Goal: Information Seeking & Learning: Compare options

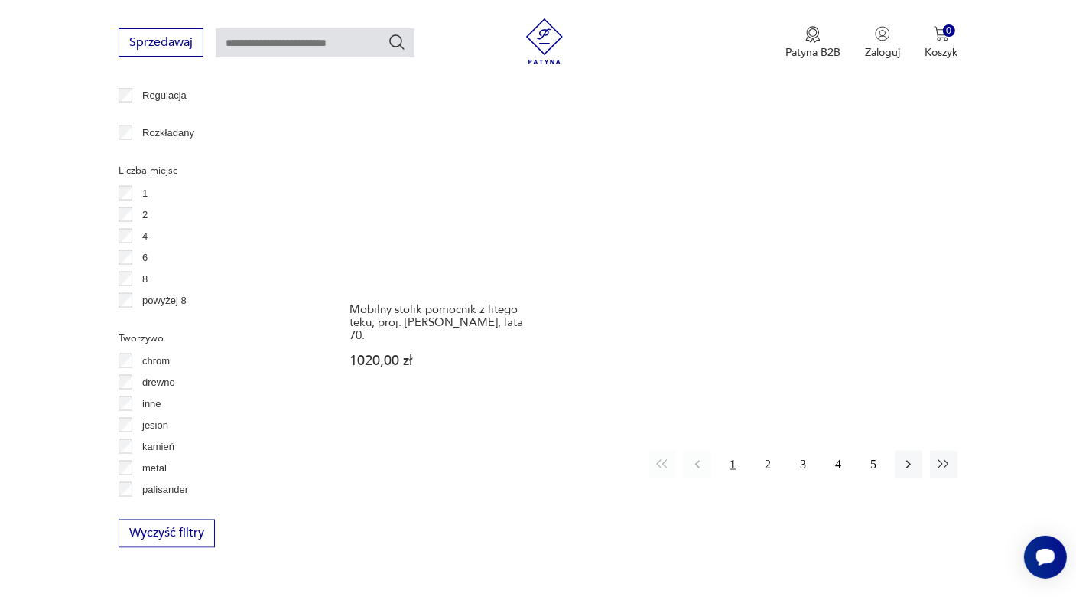
scroll to position [2241, 0]
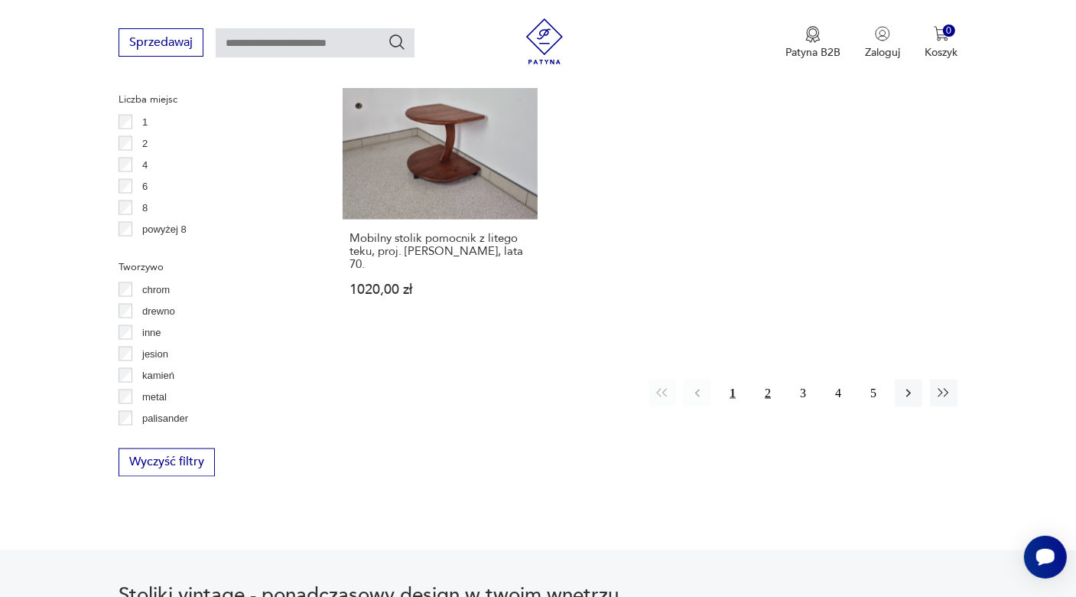
click at [767, 379] on button "2" at bounding box center [768, 393] width 28 height 28
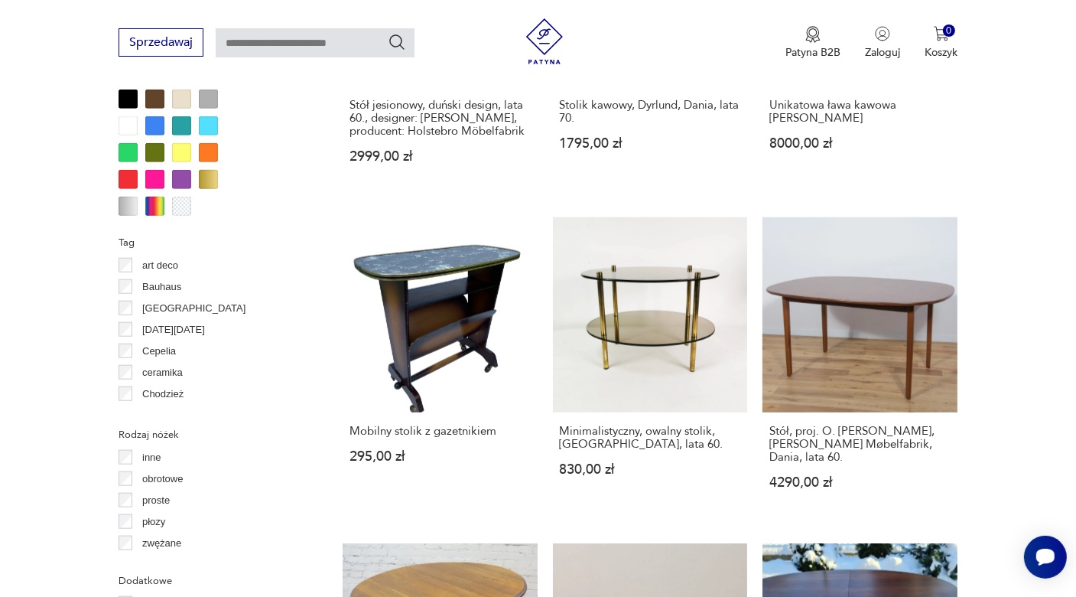
scroll to position [1456, 0]
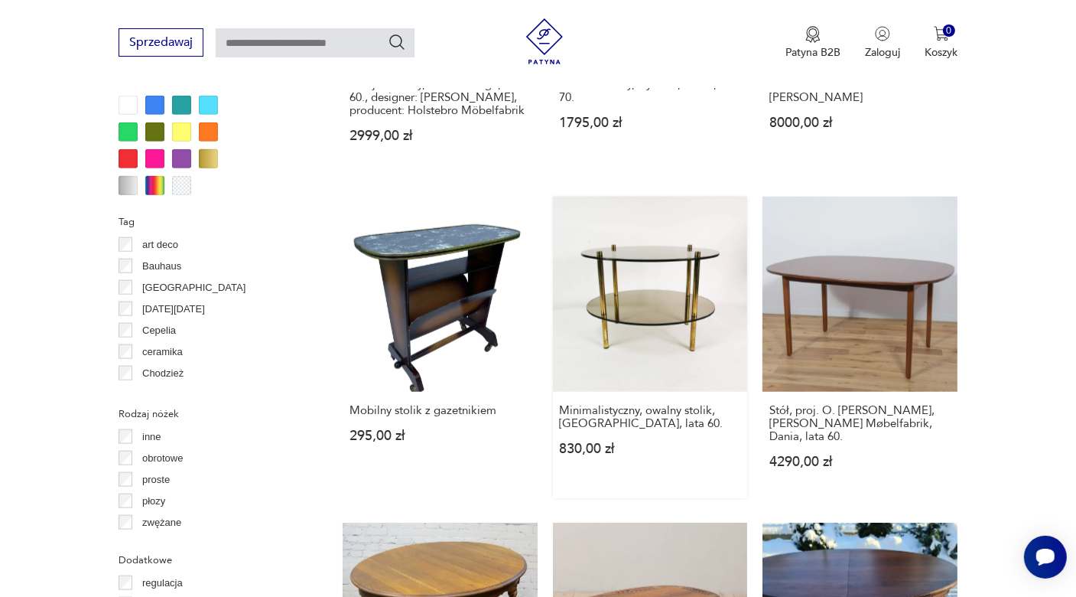
click at [642, 316] on link "Minimalistyczny, owalny stolik, [GEOGRAPHIC_DATA], lata 60. 830,00 zł" at bounding box center [650, 347] width 195 height 301
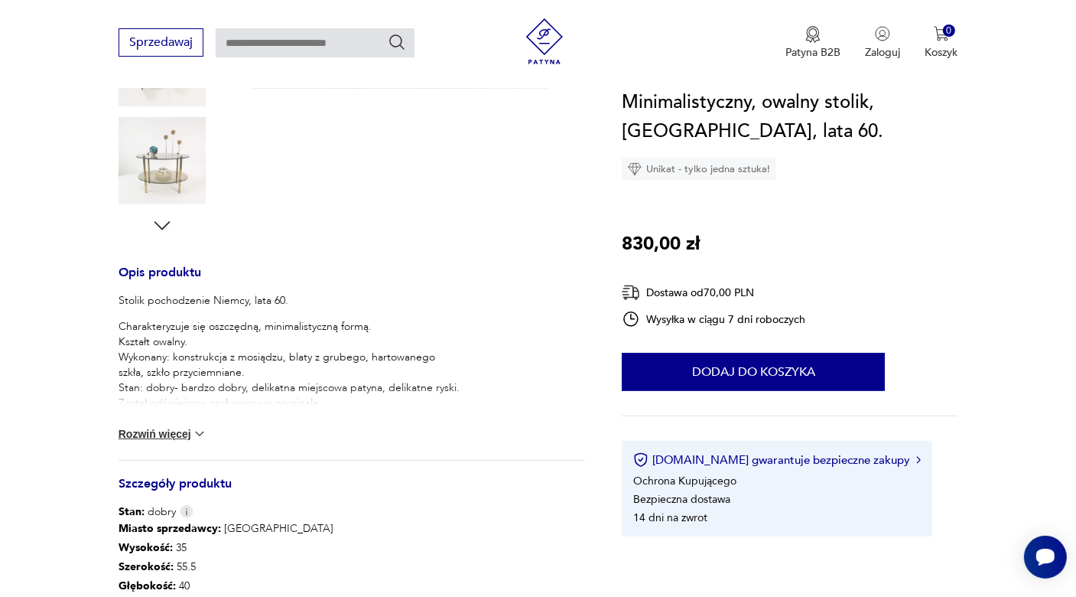
scroll to position [520, 0]
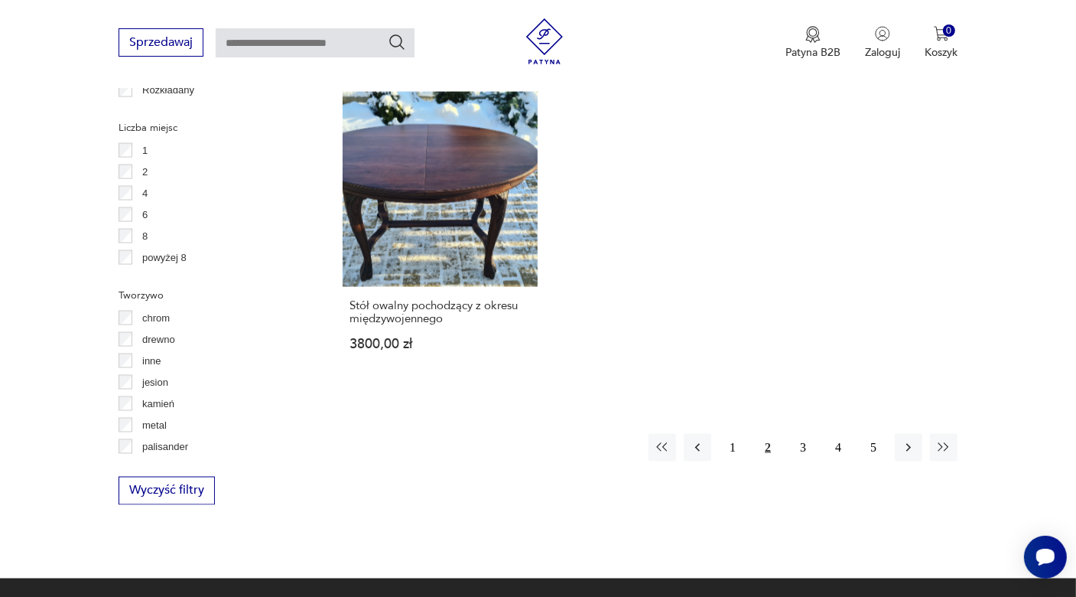
scroll to position [2284, 0]
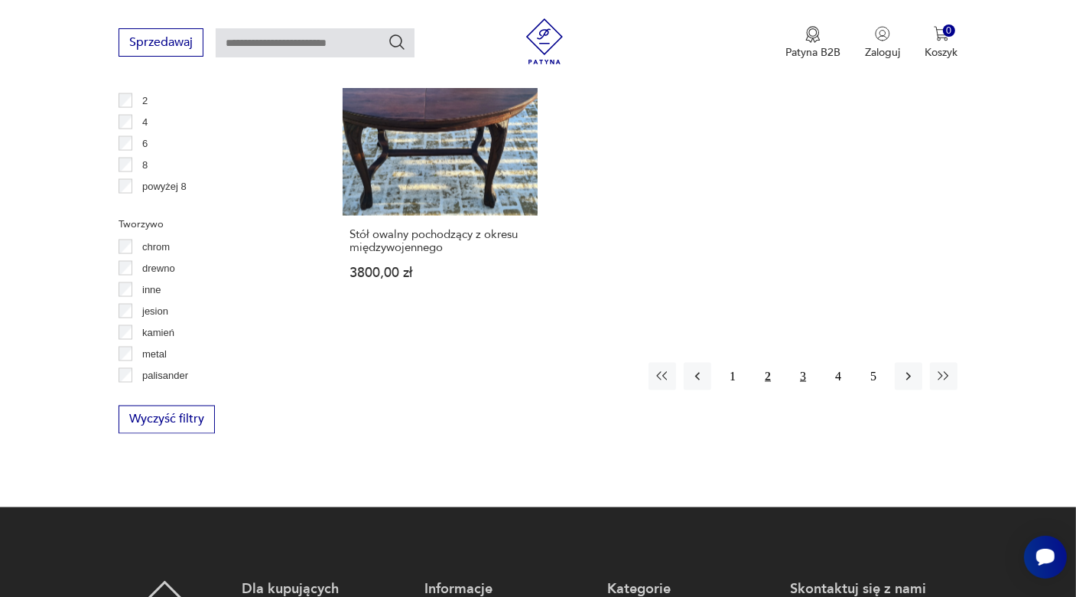
click at [802, 376] on button "3" at bounding box center [804, 377] width 28 height 28
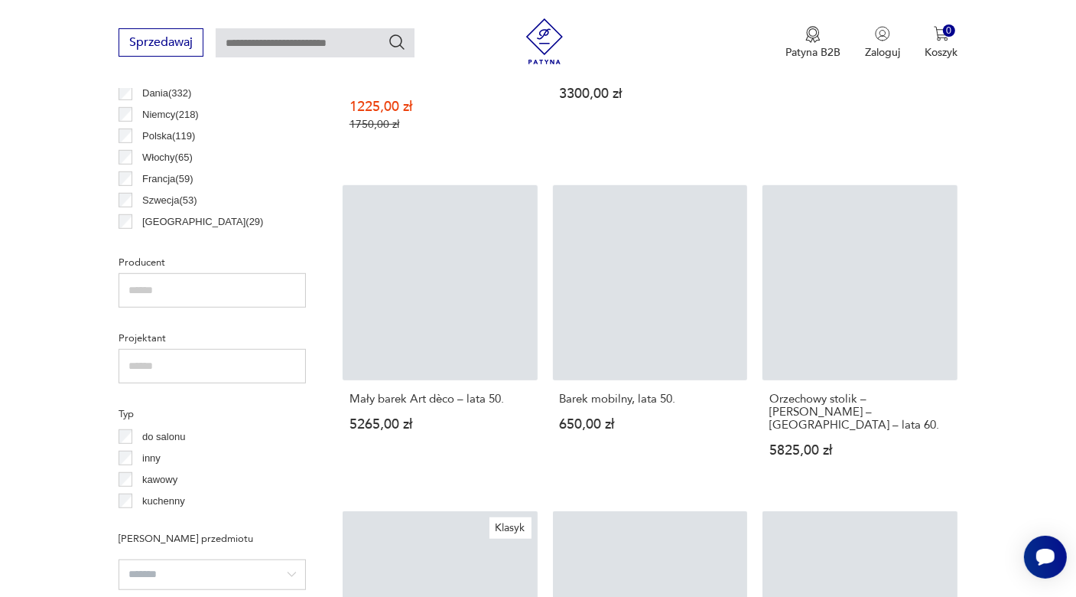
scroll to position [405, 0]
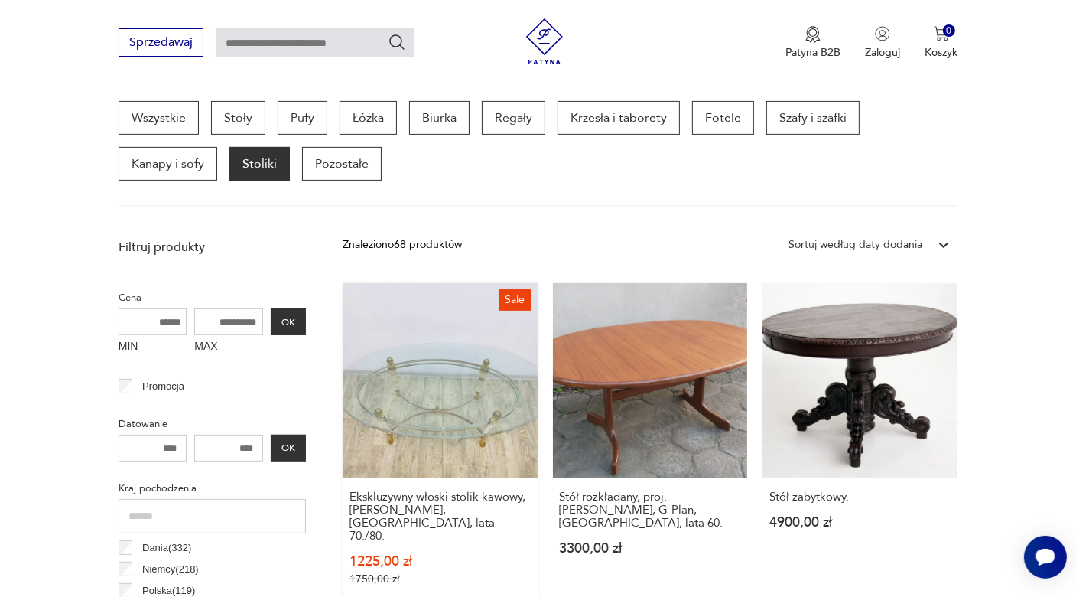
click at [435, 414] on link "Sale Ekskluzywny włoski stolik kawowy, [PERSON_NAME], [GEOGRAPHIC_DATA], lata 7…" at bounding box center [440, 449] width 195 height 332
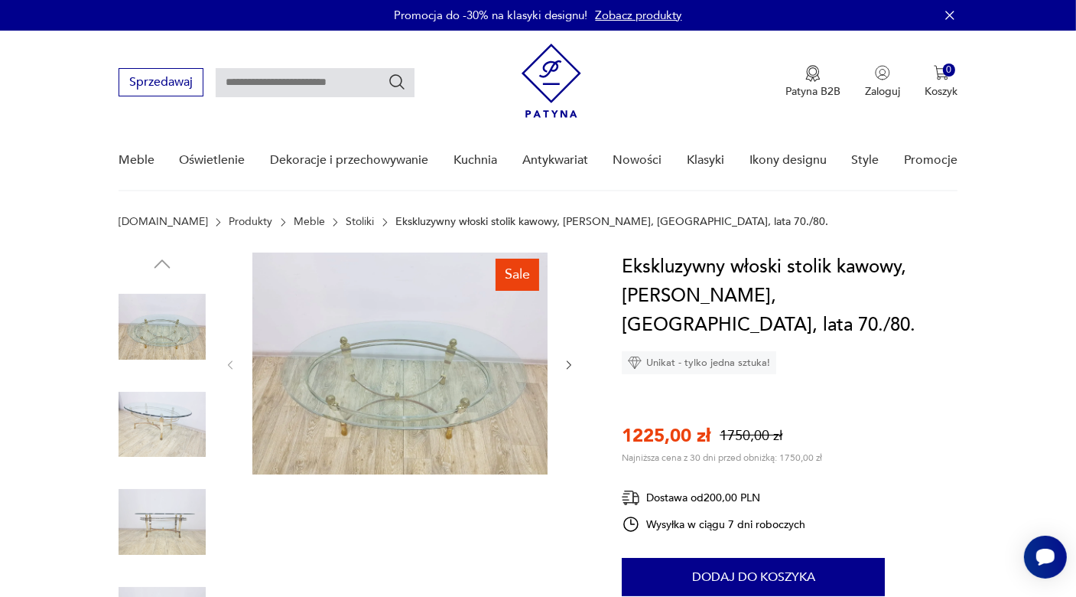
click at [446, 423] on img at bounding box center [399, 363] width 295 height 222
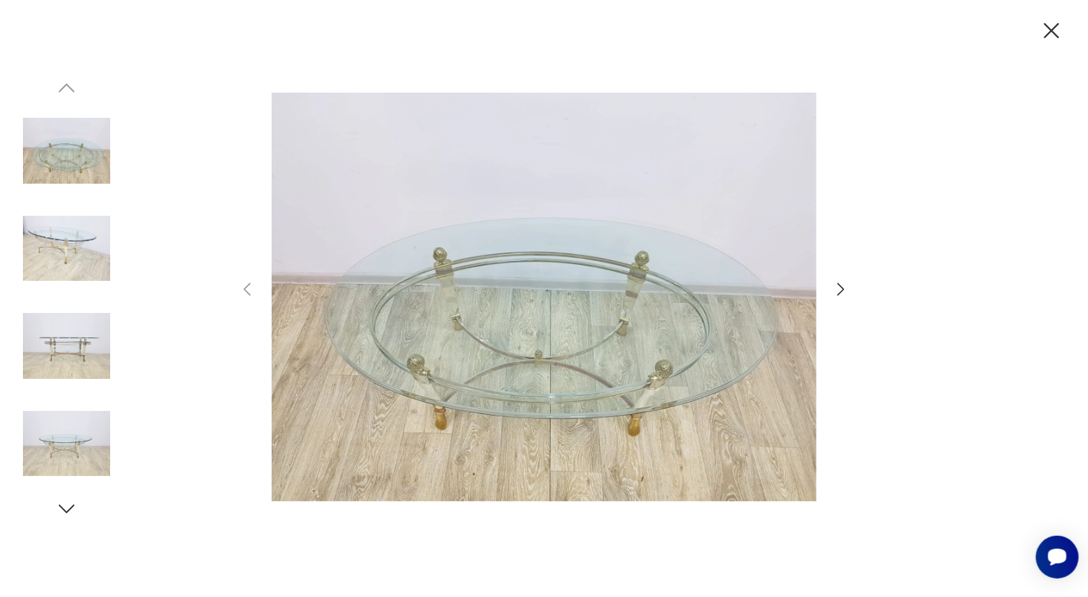
click at [77, 260] on img at bounding box center [66, 248] width 87 height 87
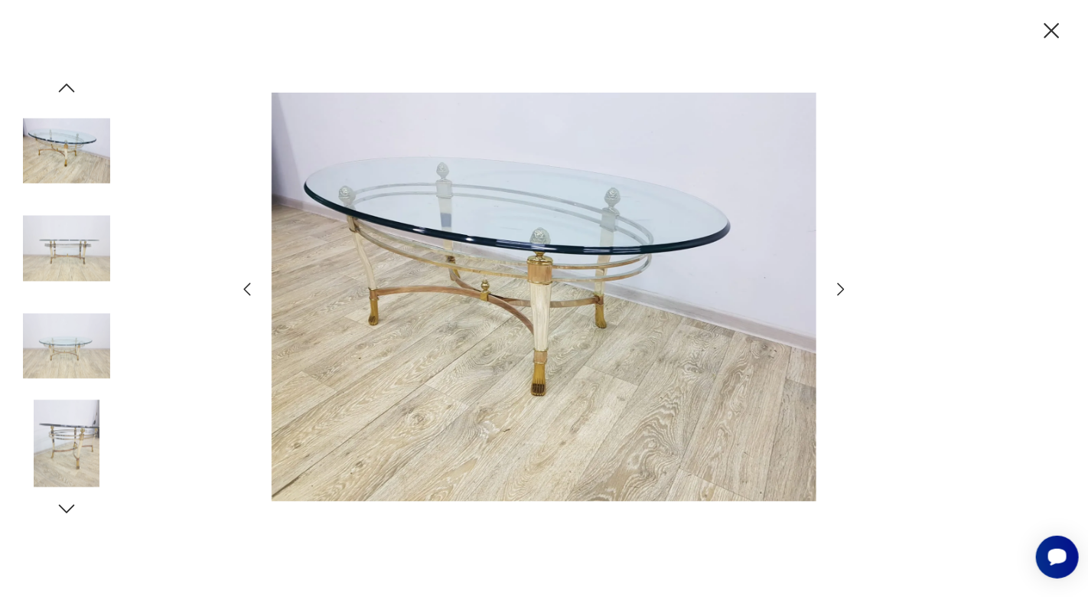
click at [80, 251] on img at bounding box center [66, 248] width 87 height 87
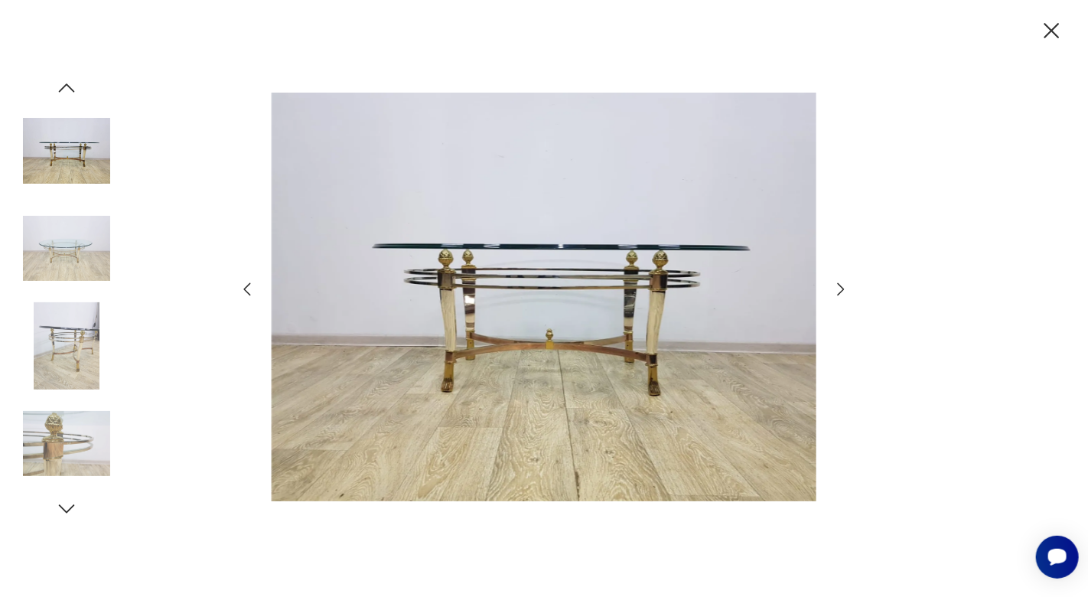
click at [67, 340] on img at bounding box center [66, 345] width 87 height 87
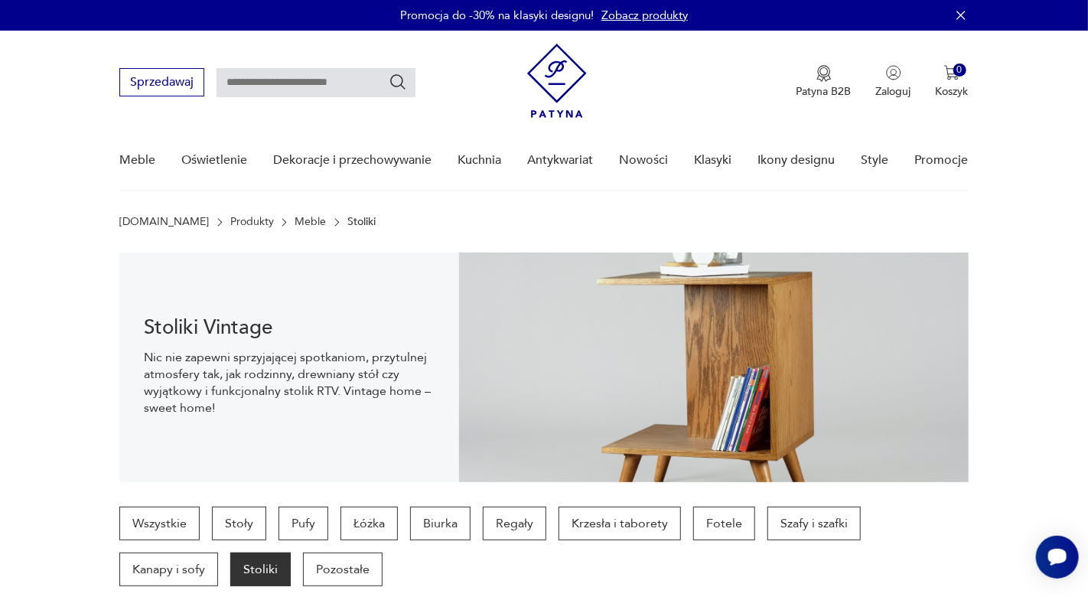
scroll to position [404, 0]
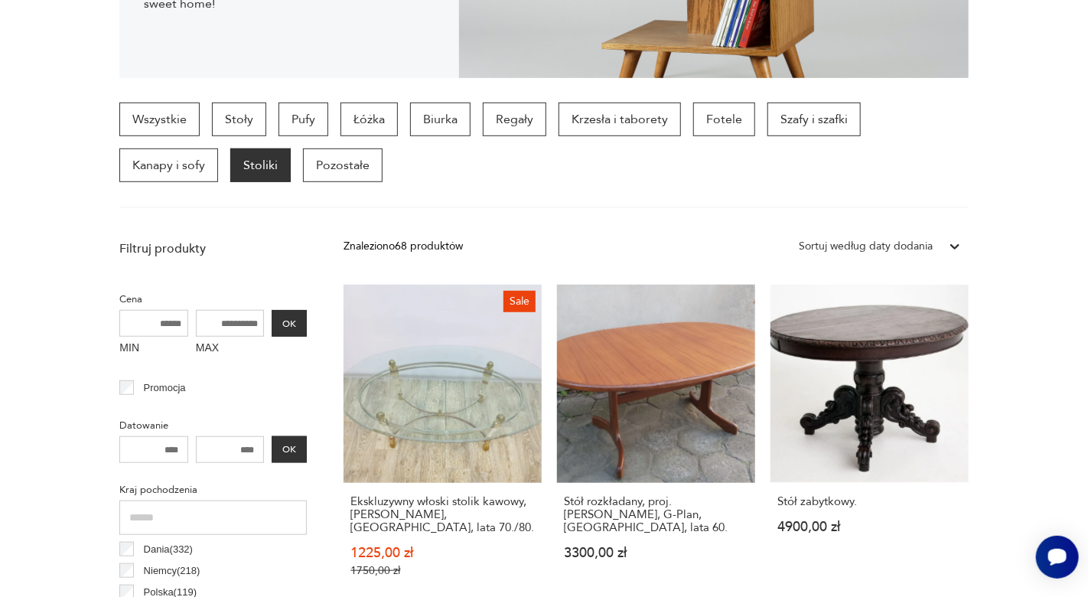
click at [438, 339] on link "Sale Ekskluzywny włoski stolik kawowy, [PERSON_NAME], [GEOGRAPHIC_DATA], lata 7…" at bounding box center [443, 446] width 198 height 322
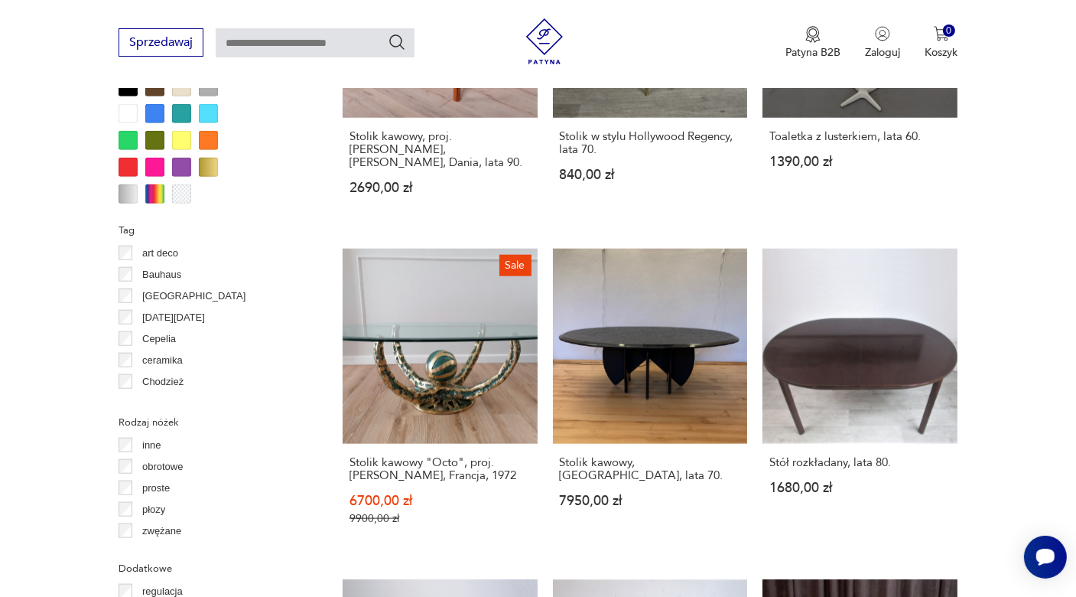
scroll to position [925, 0]
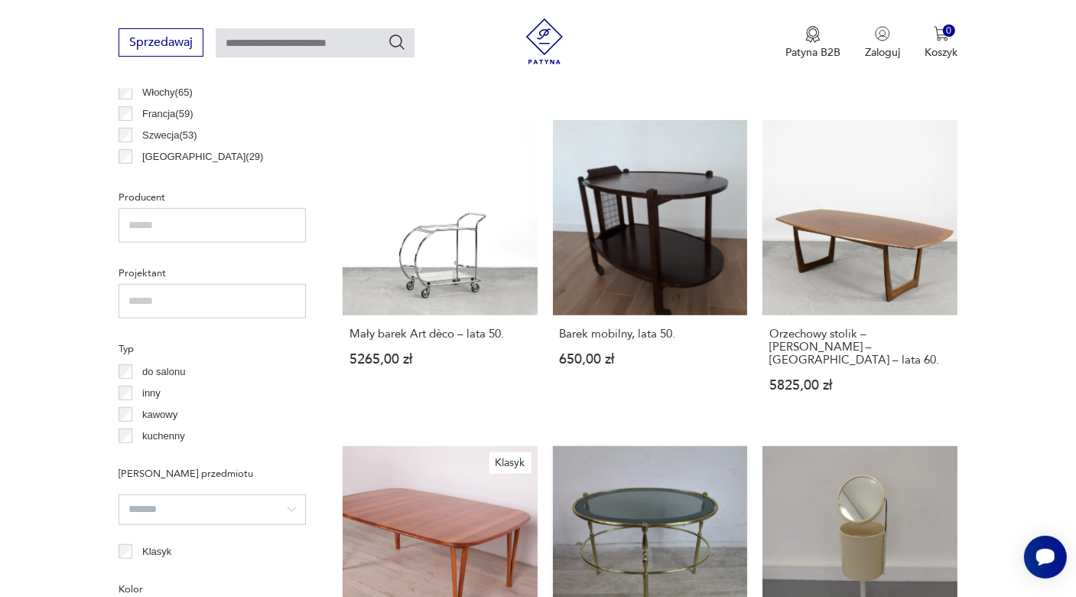
click at [695, 504] on link "Stolik w stylu Hollywood Regency, lata 70. 840,00 zł" at bounding box center [650, 596] width 195 height 301
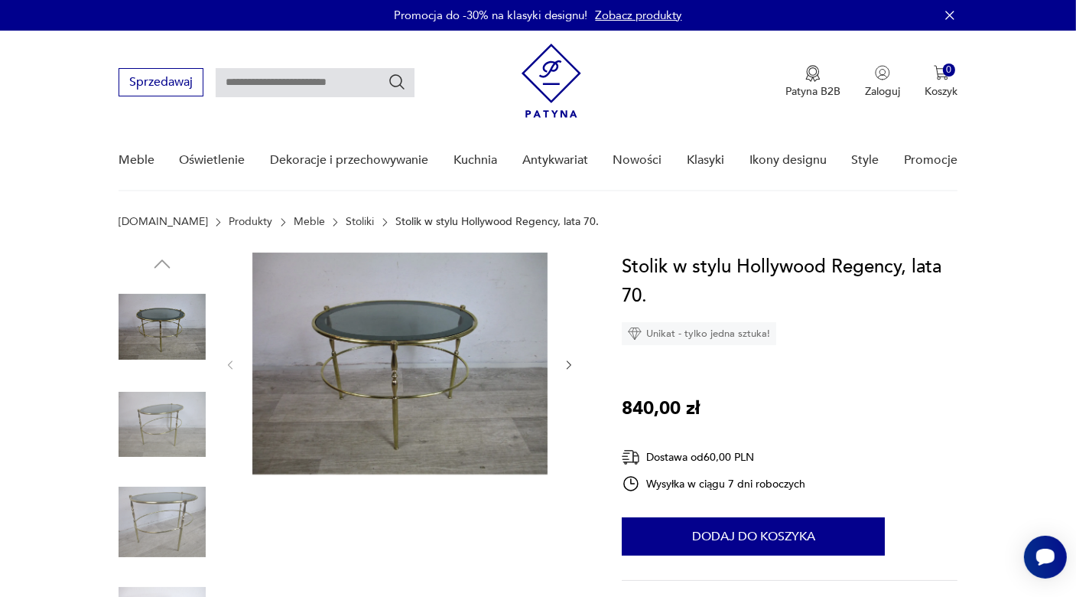
click at [158, 519] on img at bounding box center [162, 521] width 87 height 87
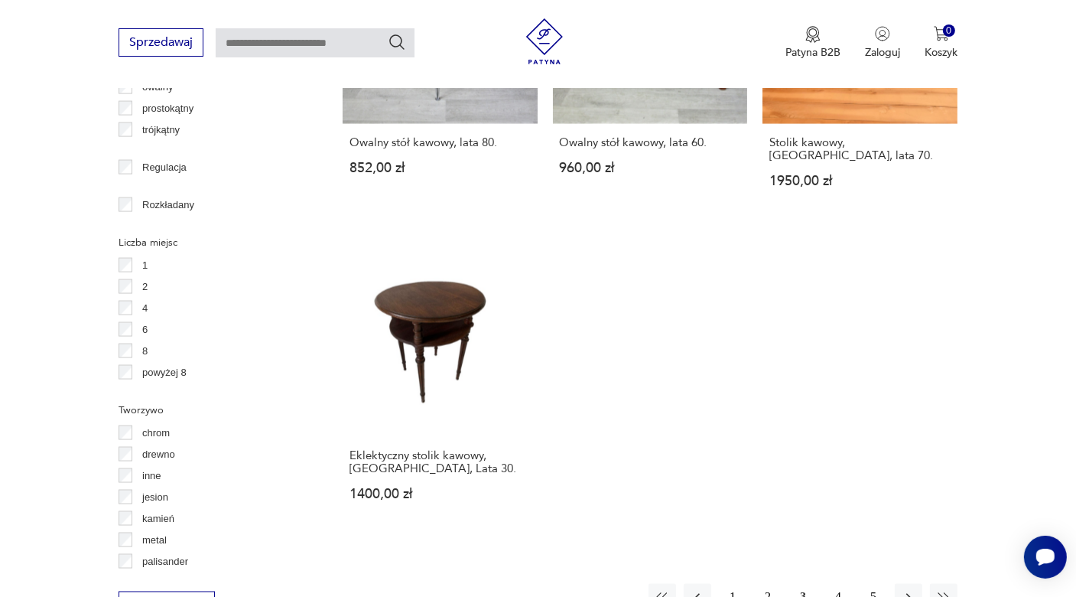
scroll to position [2109, 0]
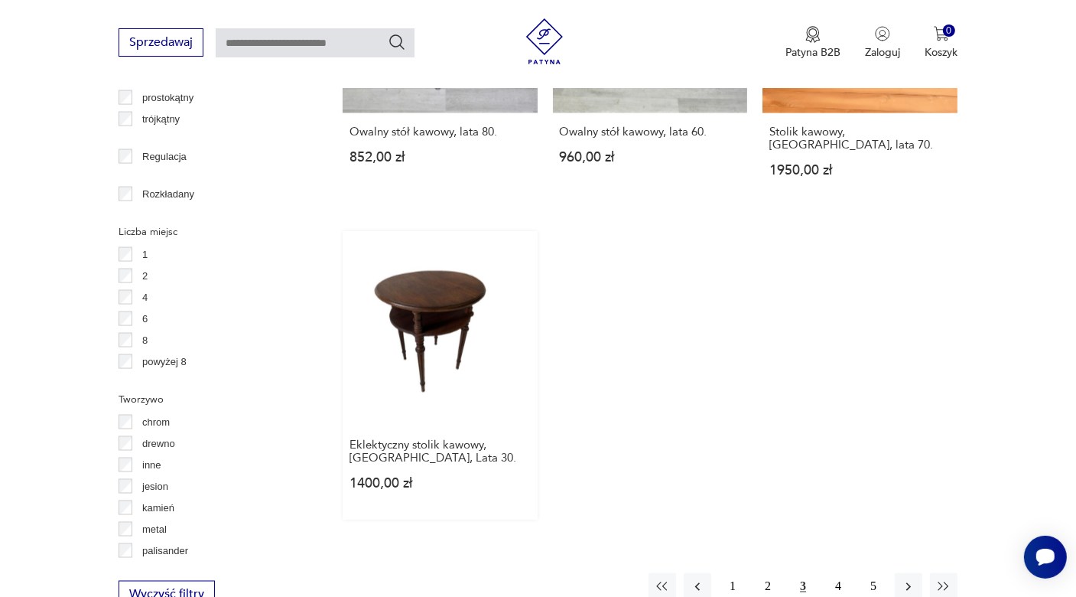
click at [441, 278] on link "Eklektyczny stolik kawowy, [GEOGRAPHIC_DATA], Lata 30. 1400,00 zł" at bounding box center [440, 375] width 195 height 288
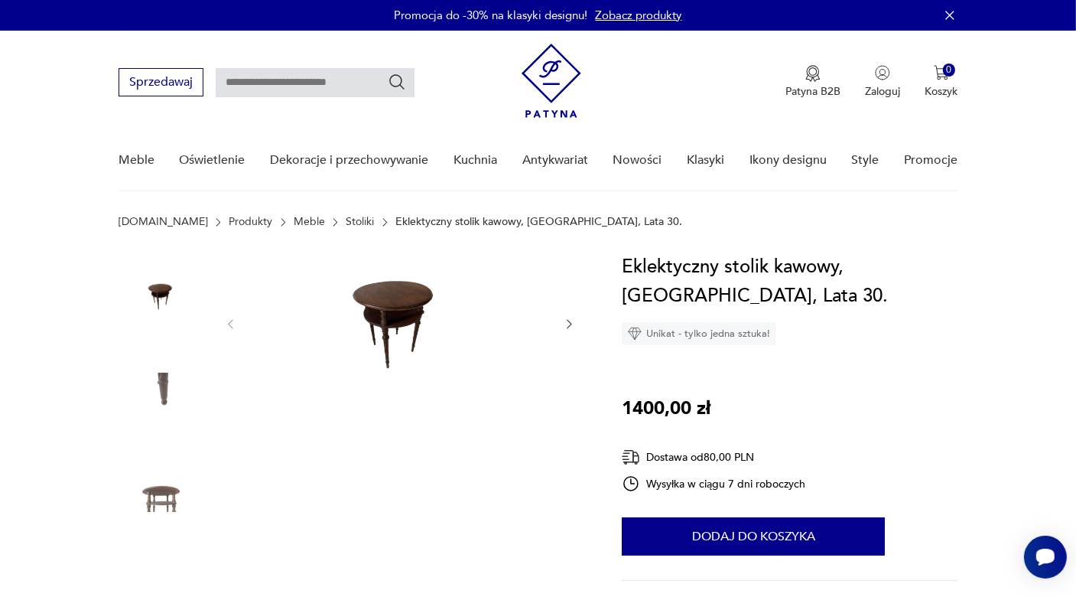
click at [147, 497] on img at bounding box center [162, 491] width 87 height 87
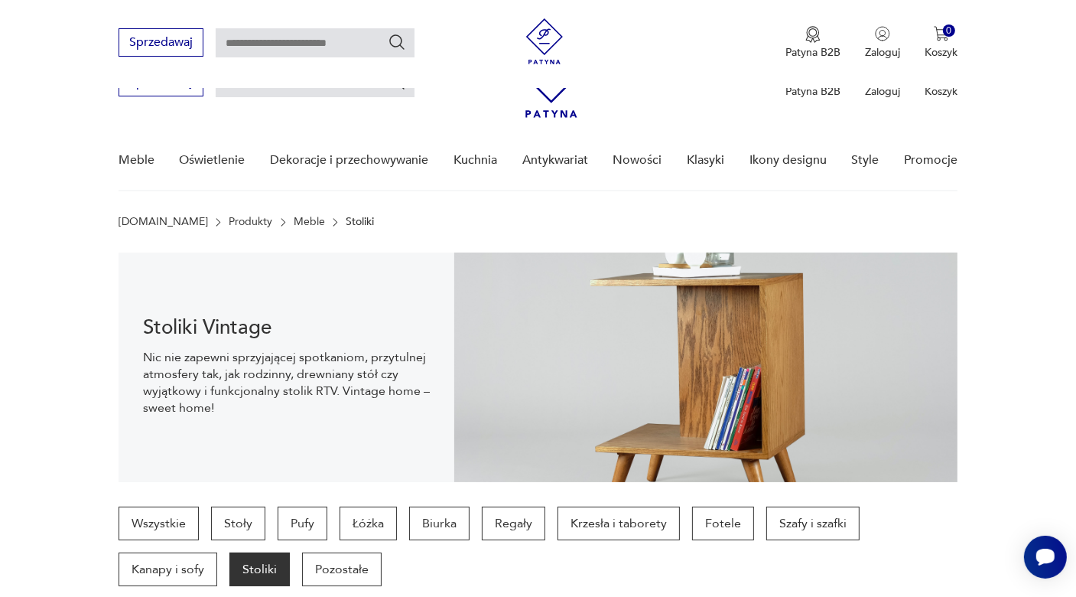
scroll to position [2246, 0]
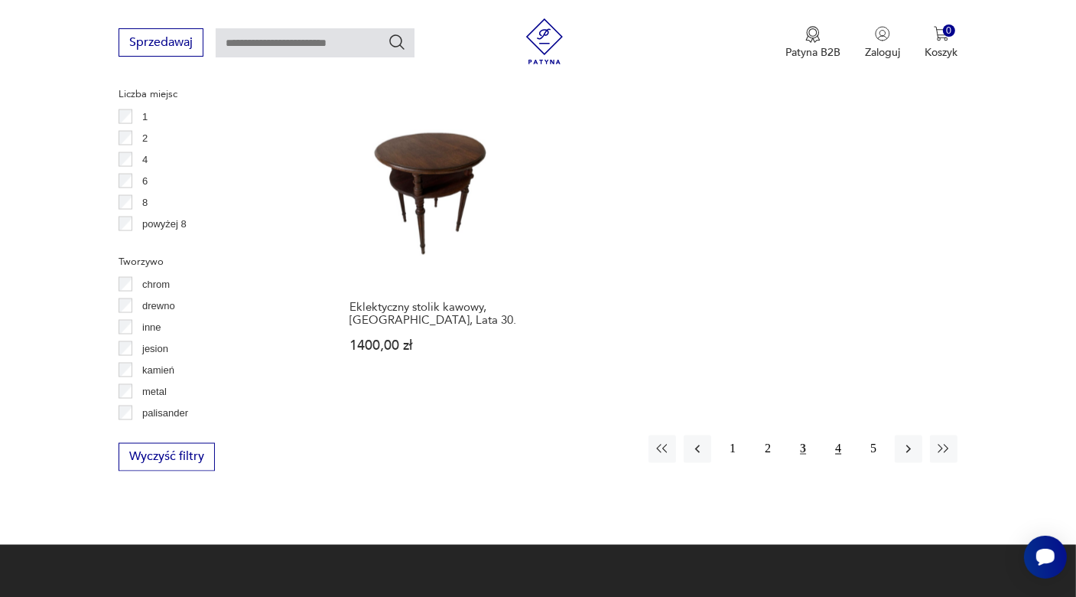
click at [839, 435] on button "4" at bounding box center [839, 449] width 28 height 28
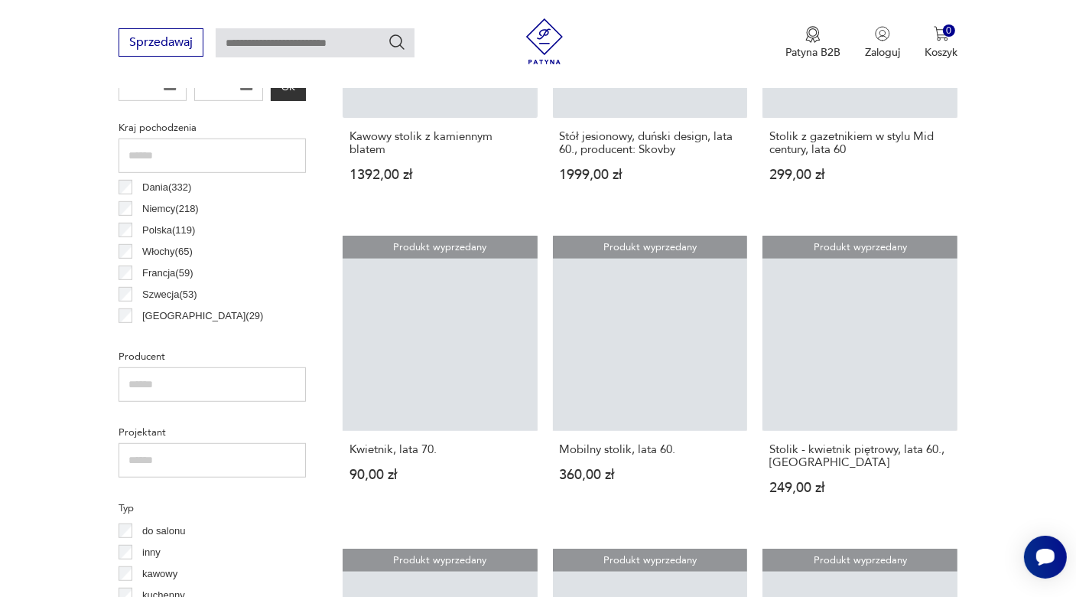
scroll to position [405, 0]
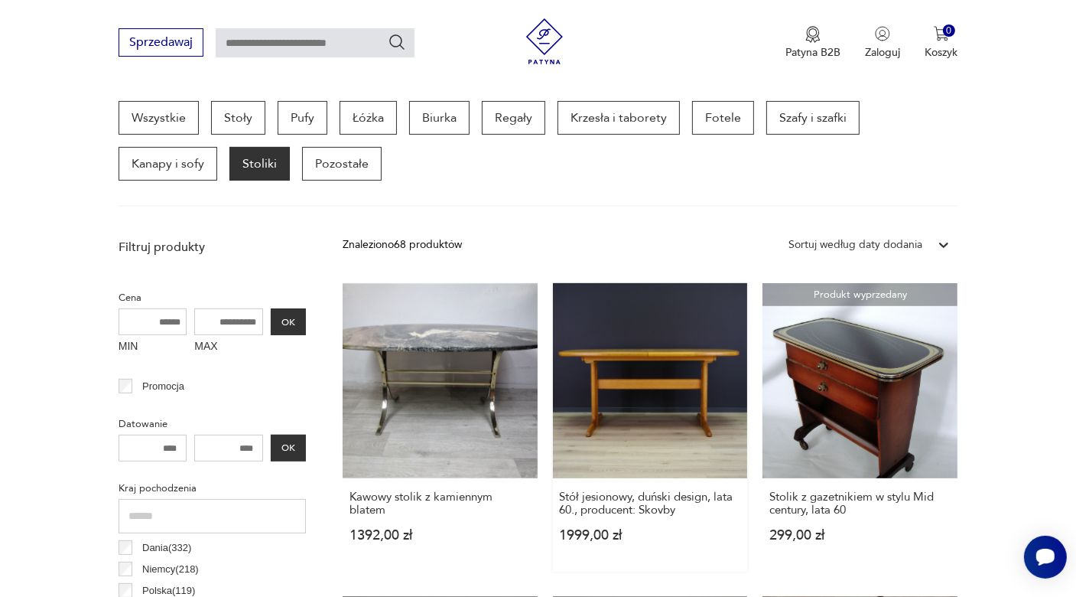
drag, startPoint x: 689, startPoint y: 430, endPoint x: 646, endPoint y: 413, distance: 46.0
drag, startPoint x: 646, startPoint y: 413, endPoint x: 634, endPoint y: 409, distance: 12.1
click at [634, 409] on link "Stół jesionowy, duński design, lata 60., producent: Skovby 1999,00 zł" at bounding box center [650, 427] width 195 height 288
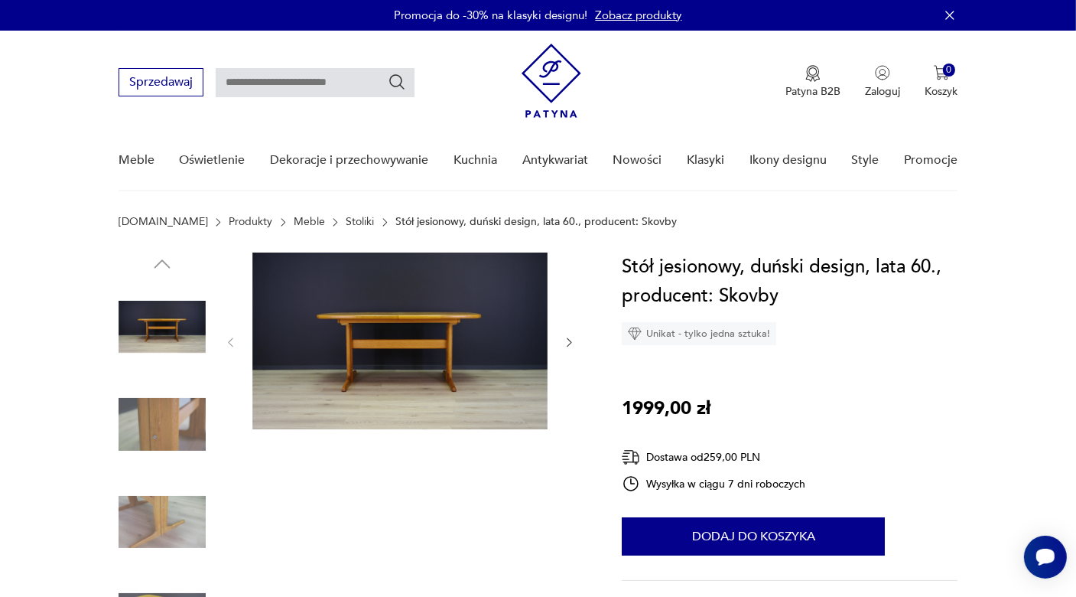
click at [186, 516] on img at bounding box center [162, 521] width 87 height 87
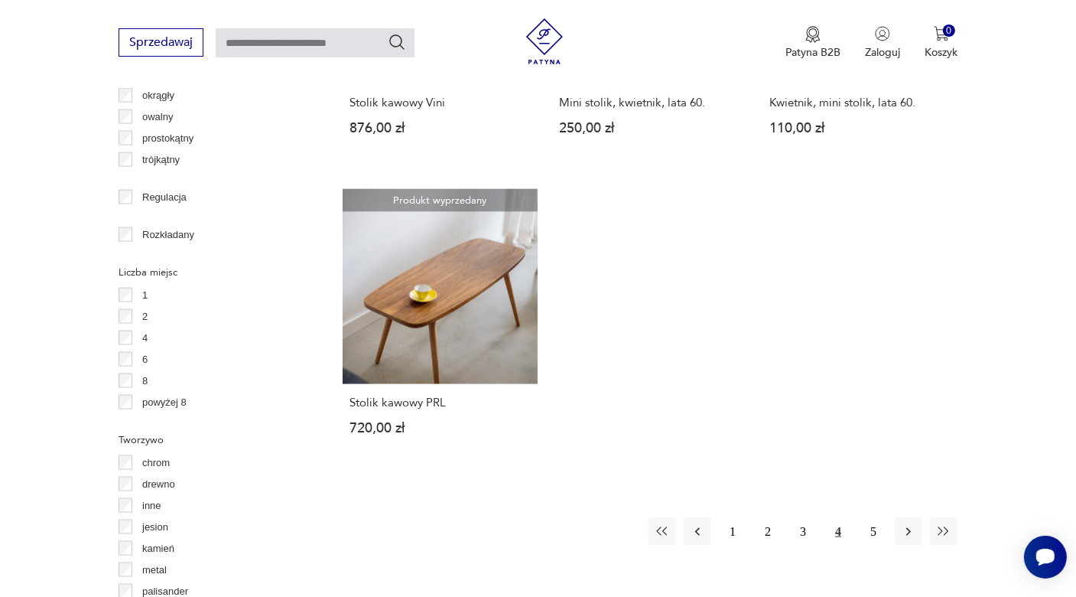
scroll to position [2098, 0]
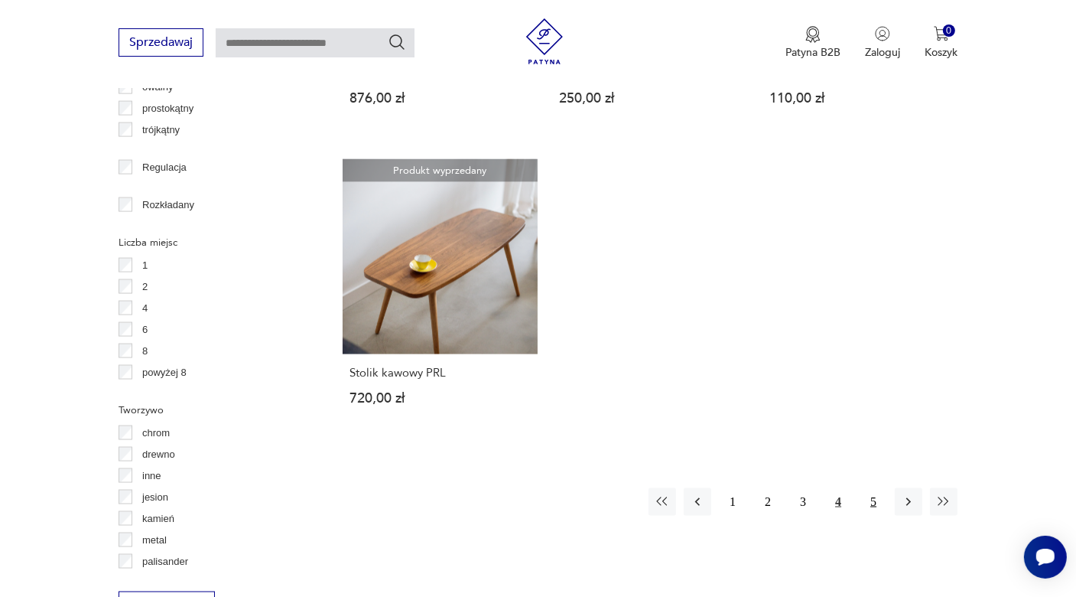
click at [871, 498] on button "5" at bounding box center [874, 502] width 28 height 28
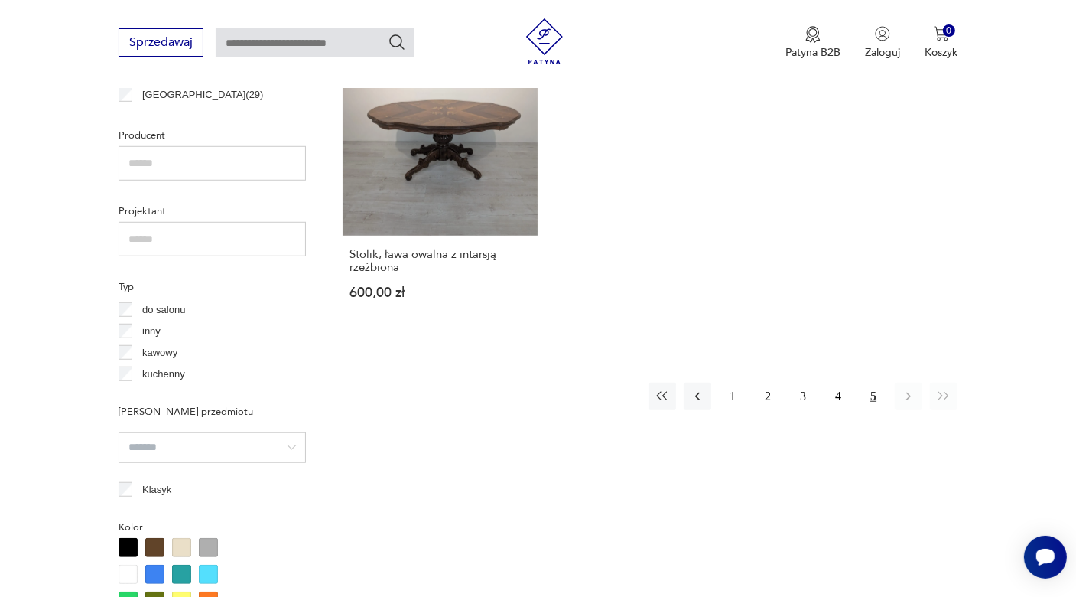
scroll to position [1037, 0]
